Goal: Transaction & Acquisition: Purchase product/service

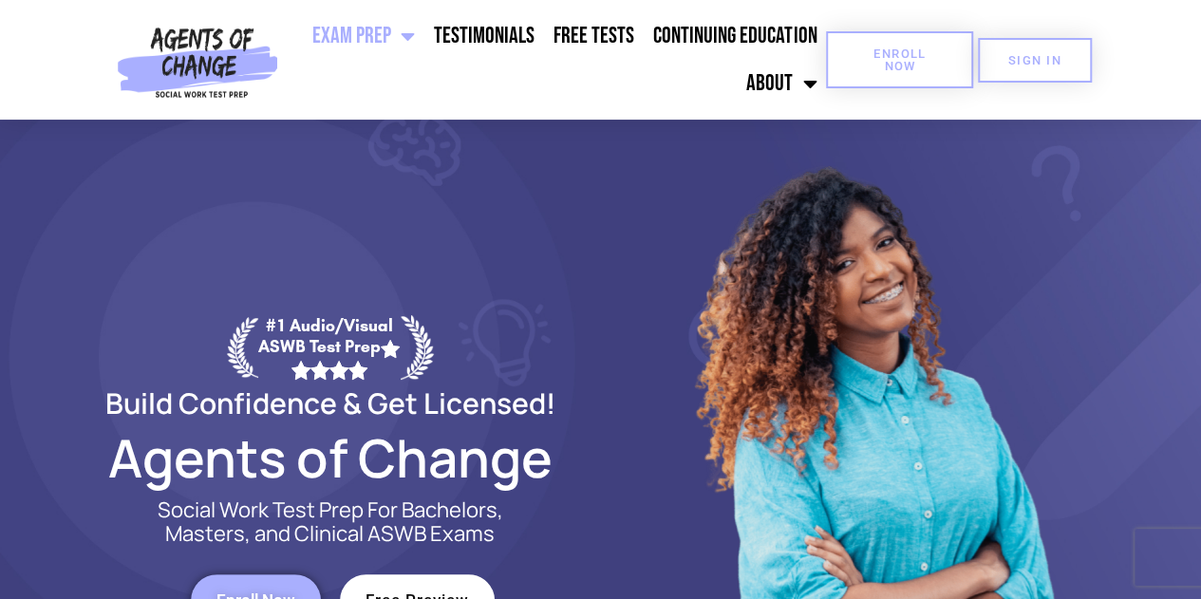
click at [840, 57] on span "Enroll Now" at bounding box center [899, 59] width 86 height 25
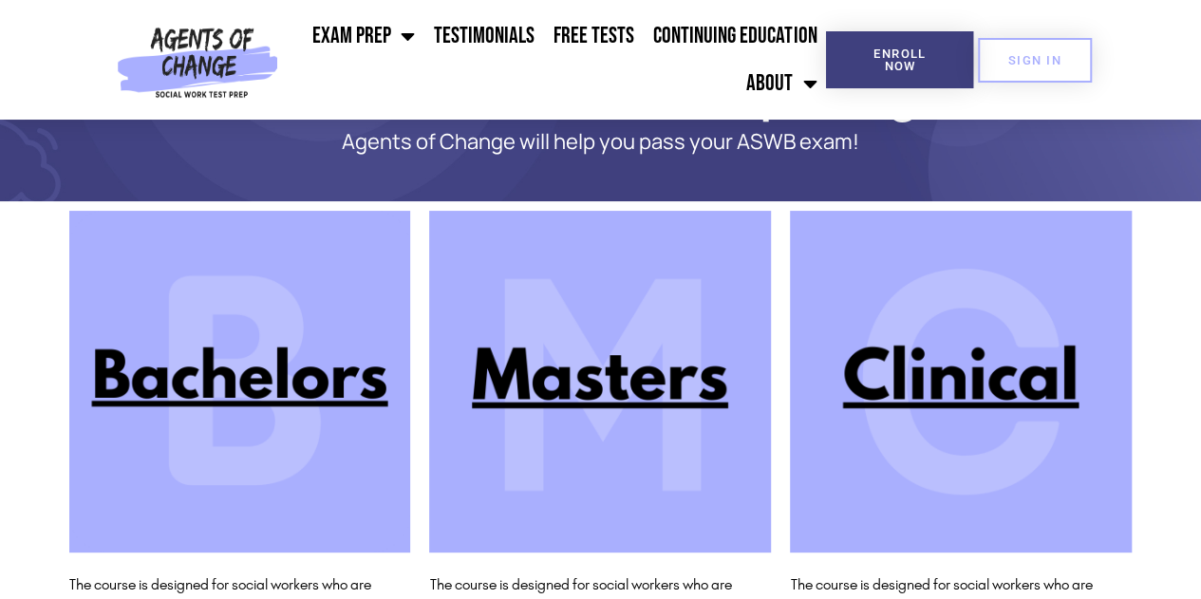
scroll to position [237, 0]
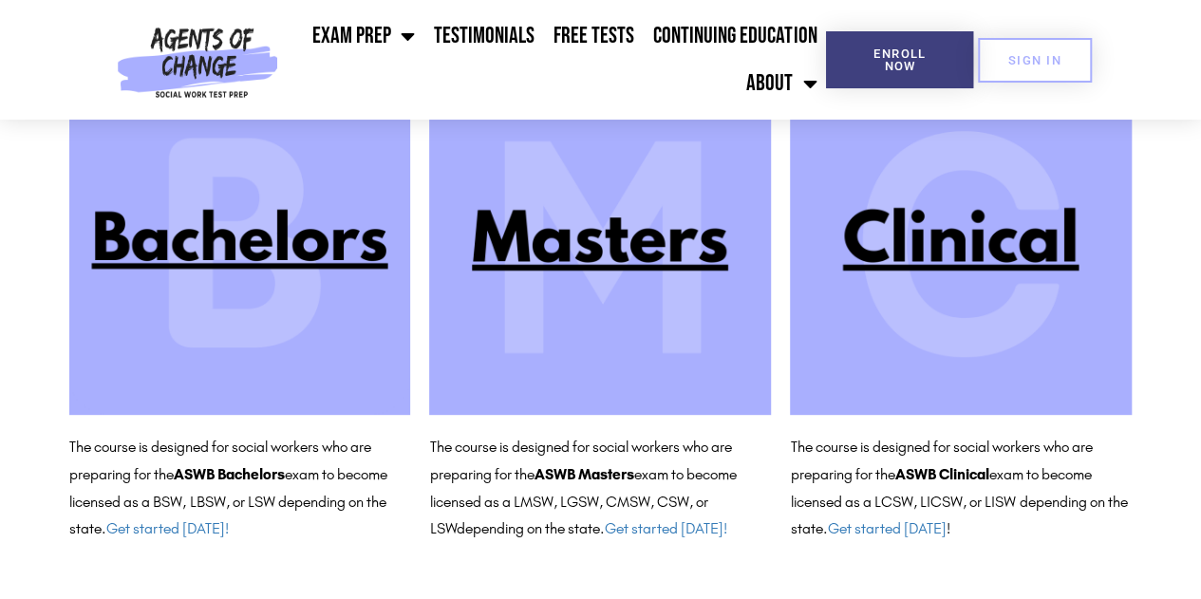
click at [566, 242] on img at bounding box center [600, 244] width 342 height 342
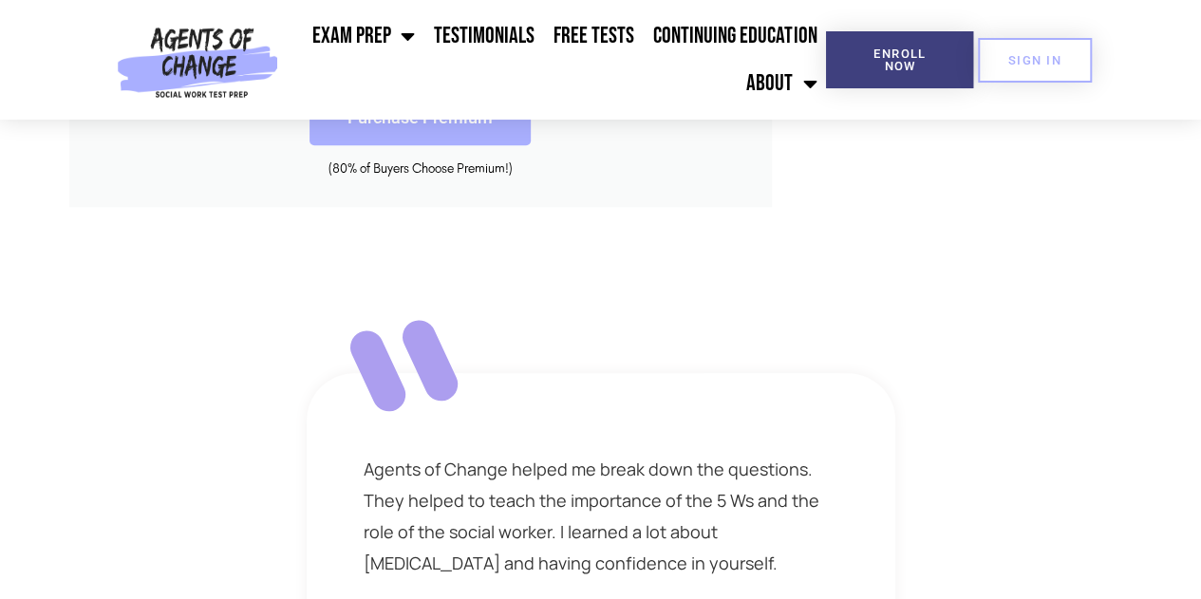
scroll to position [760, 0]
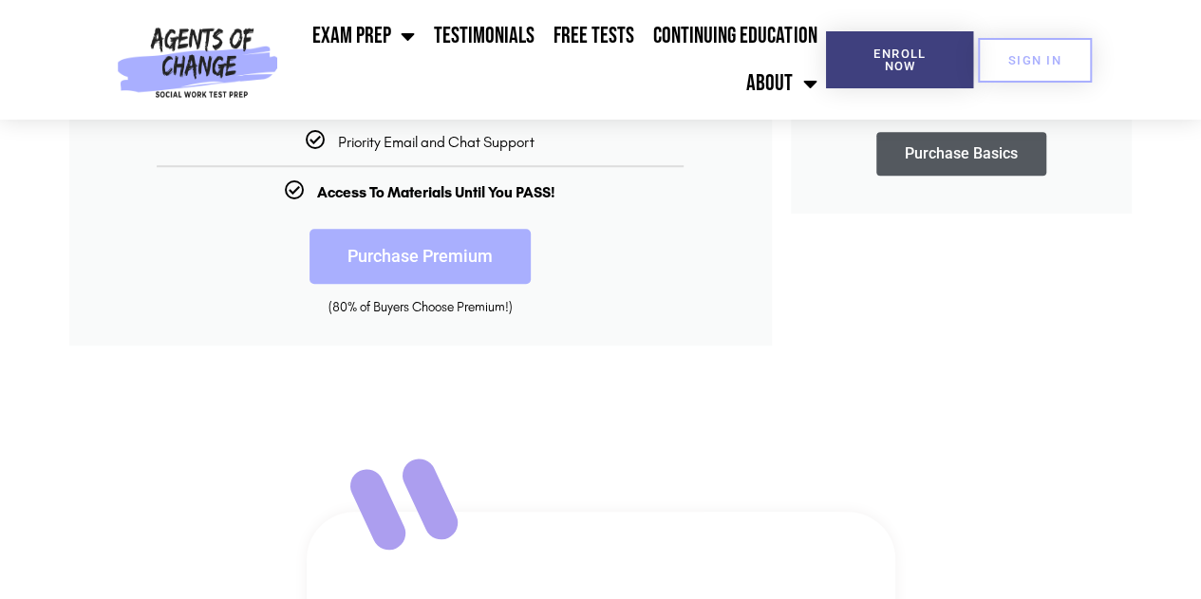
click at [425, 276] on link "Purchase Premium" at bounding box center [420, 256] width 221 height 55
